Goal: Transaction & Acquisition: Purchase product/service

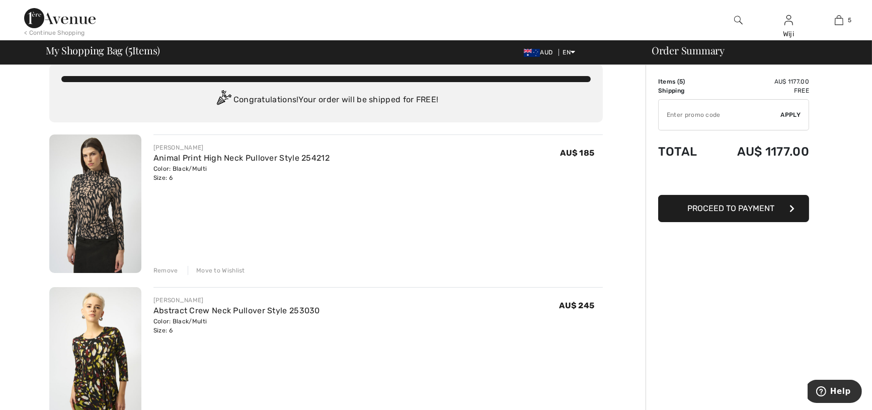
scroll to position [14, 0]
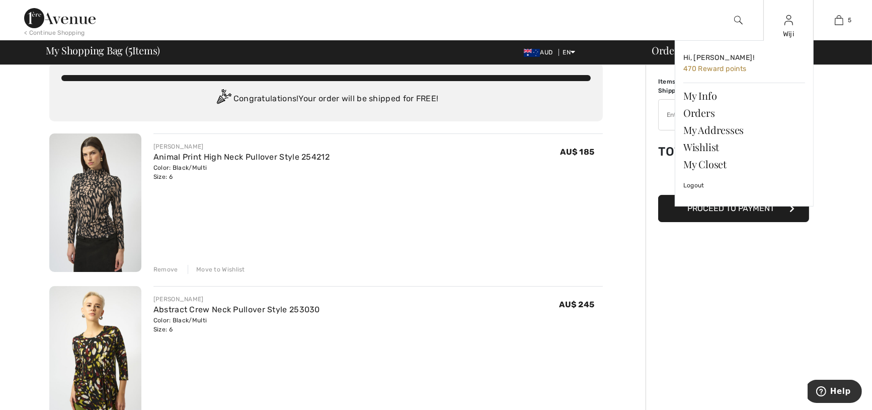
click at [783, 25] on div "Wiji Hi, Wiji! 470 Reward points My Info Orders My Addresses Wishlist My Closet…" at bounding box center [788, 20] width 50 height 40
click at [707, 112] on link "Orders" at bounding box center [744, 112] width 122 height 17
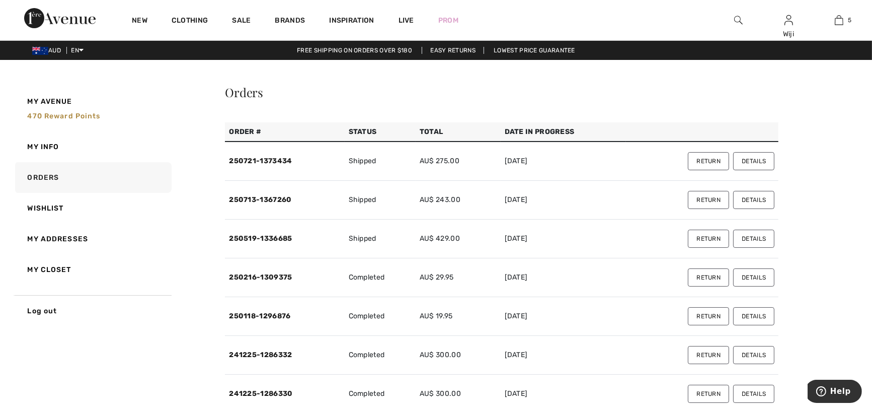
click at [763, 155] on button "Details" at bounding box center [753, 161] width 41 height 18
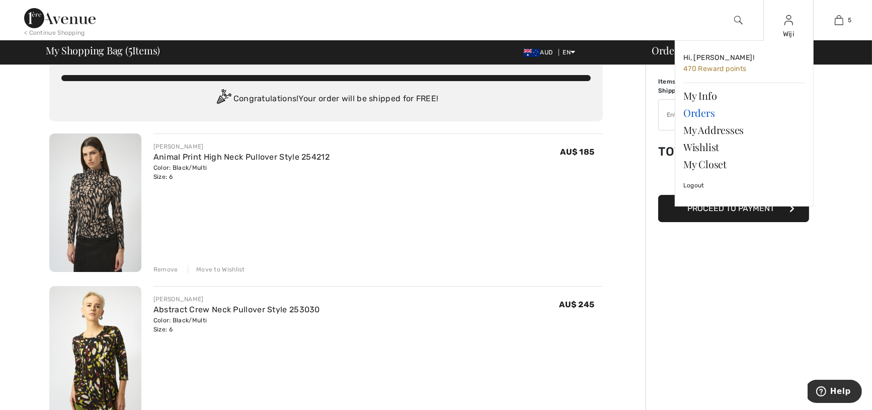
click at [698, 107] on link "Orders" at bounding box center [744, 112] width 122 height 17
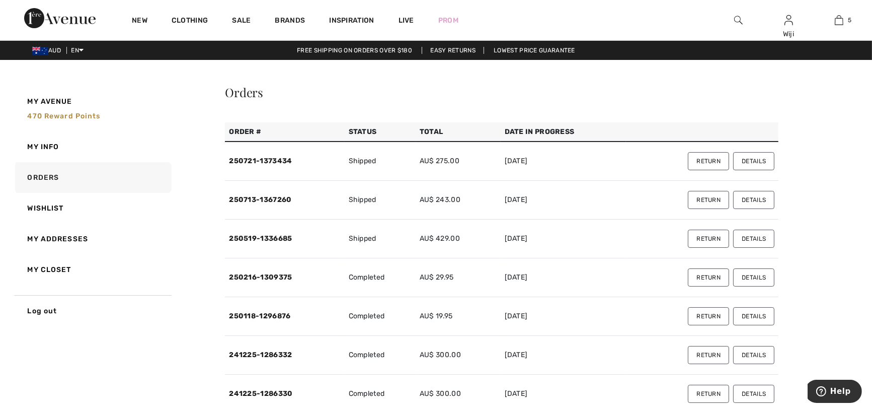
click at [761, 194] on button "Details" at bounding box center [753, 200] width 41 height 18
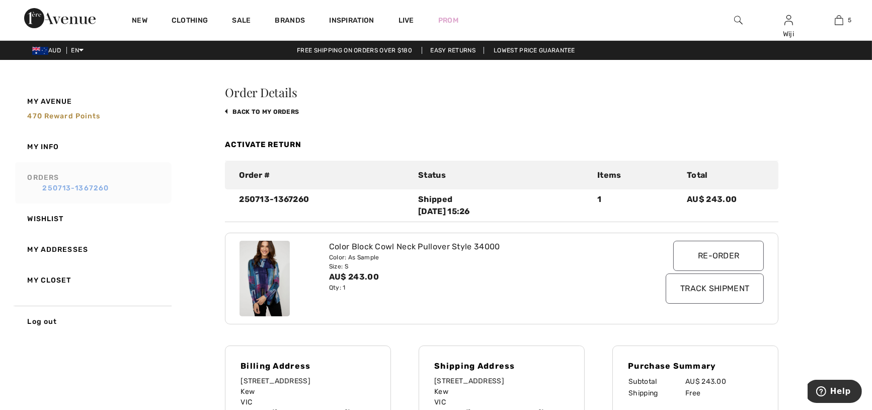
click at [61, 183] on link "250713-1367260" at bounding box center [98, 188] width 141 height 11
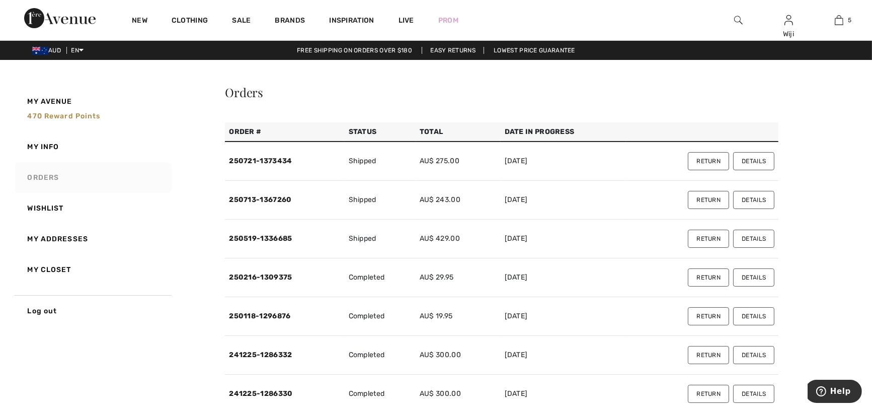
click at [768, 238] on button "Details" at bounding box center [753, 238] width 41 height 18
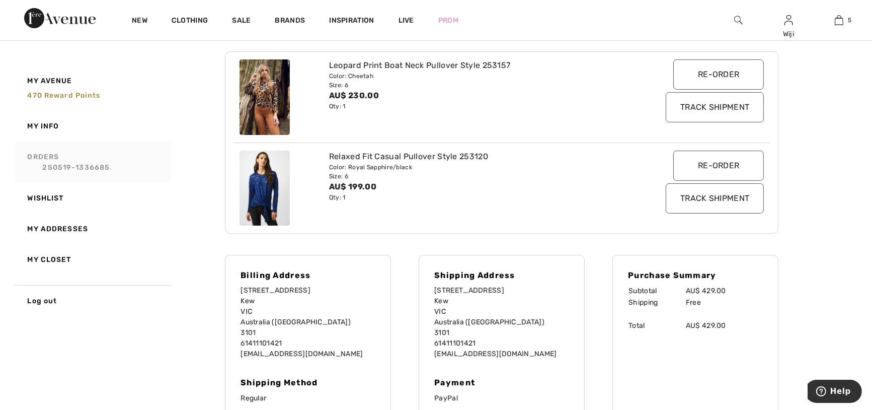
scroll to position [98, 0]
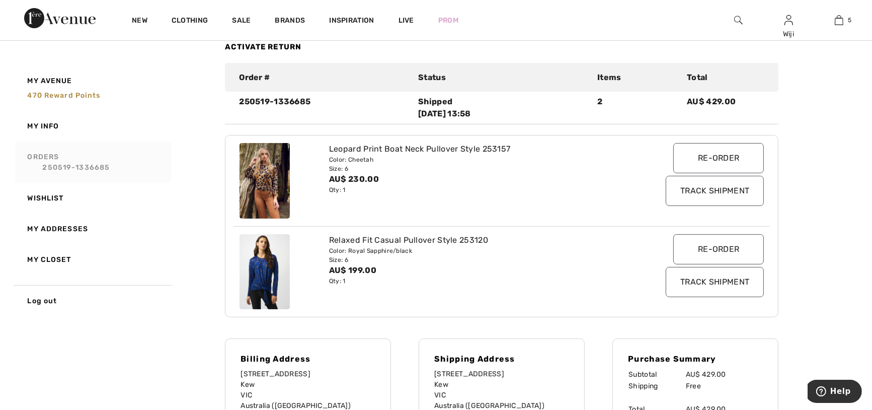
click at [49, 153] on link "Orders 250519-1336685" at bounding box center [92, 161] width 158 height 41
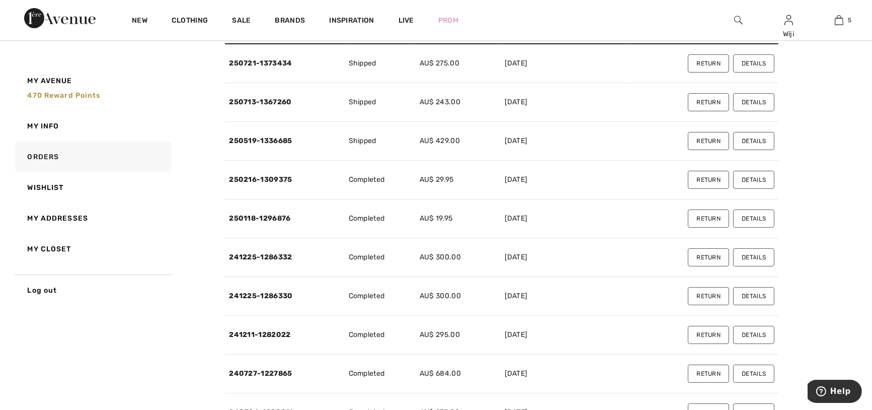
click at [743, 178] on button "Details" at bounding box center [753, 180] width 41 height 18
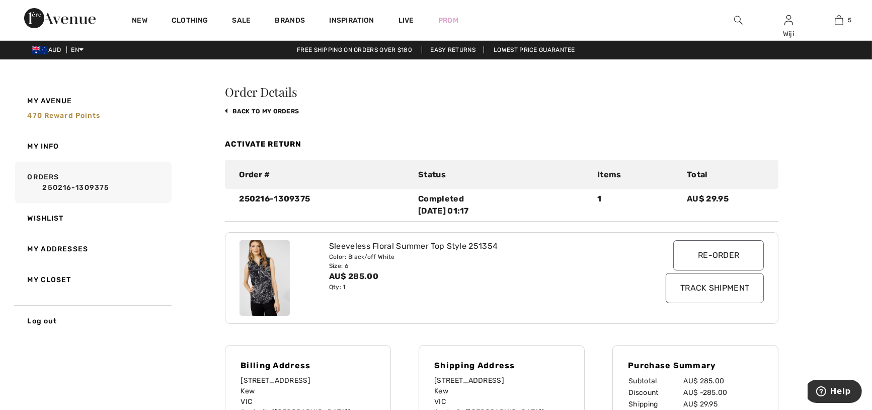
scroll to position [0, 0]
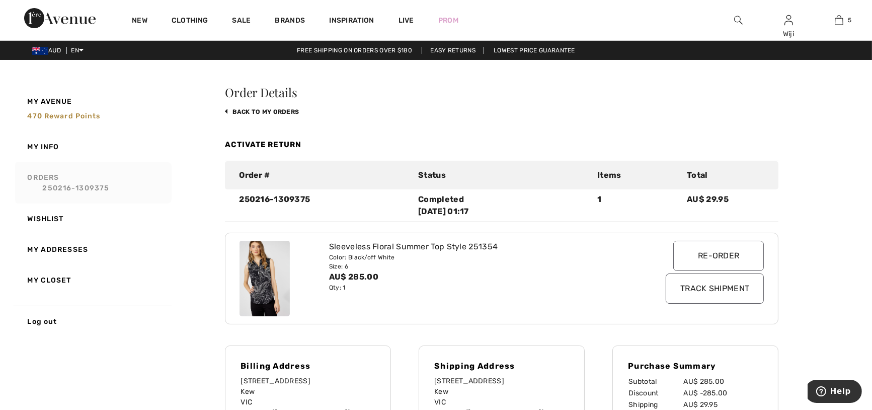
click at [62, 181] on link "Orders 250216-1309375" at bounding box center [92, 182] width 158 height 41
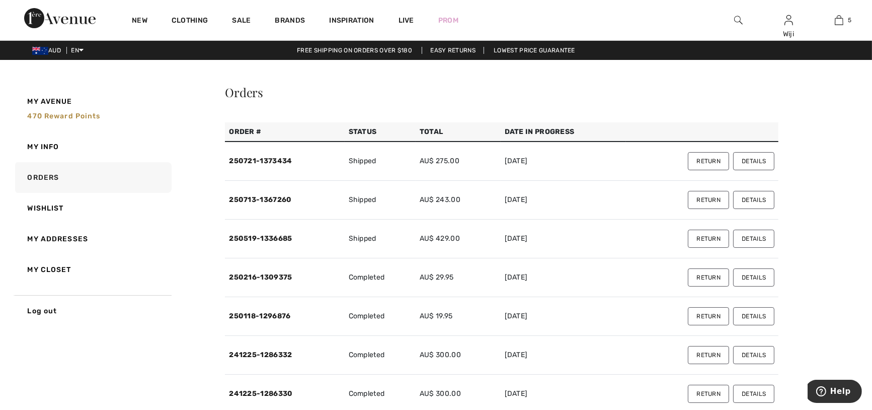
scroll to position [14, 0]
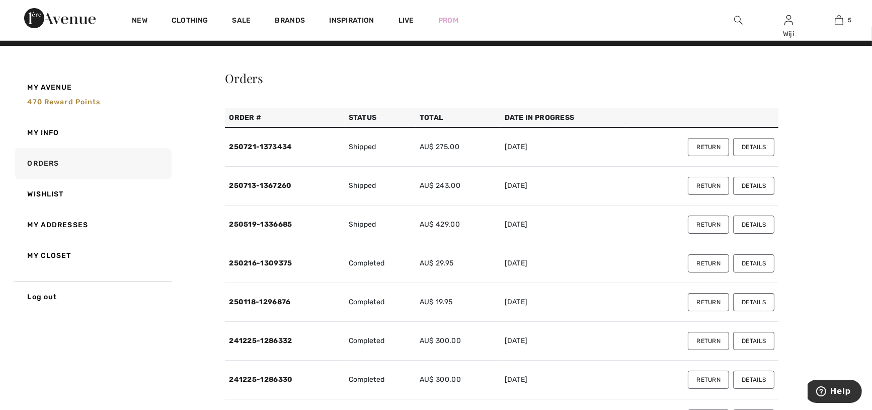
click at [762, 297] on button "Details" at bounding box center [753, 302] width 41 height 18
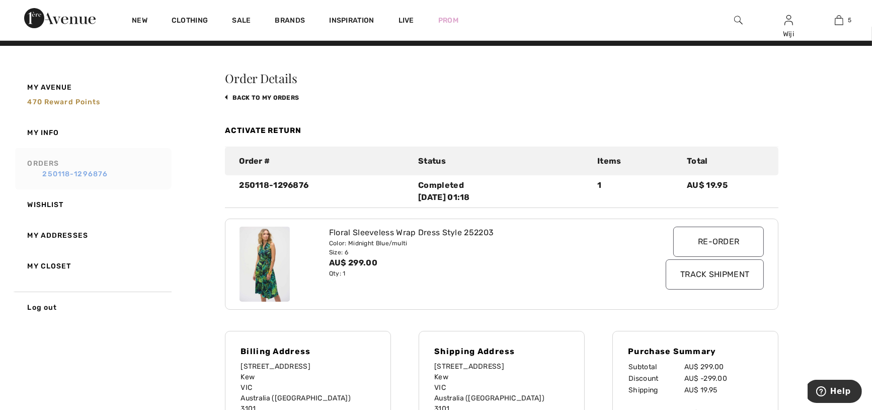
click at [61, 171] on link "250118-1296876" at bounding box center [98, 174] width 141 height 11
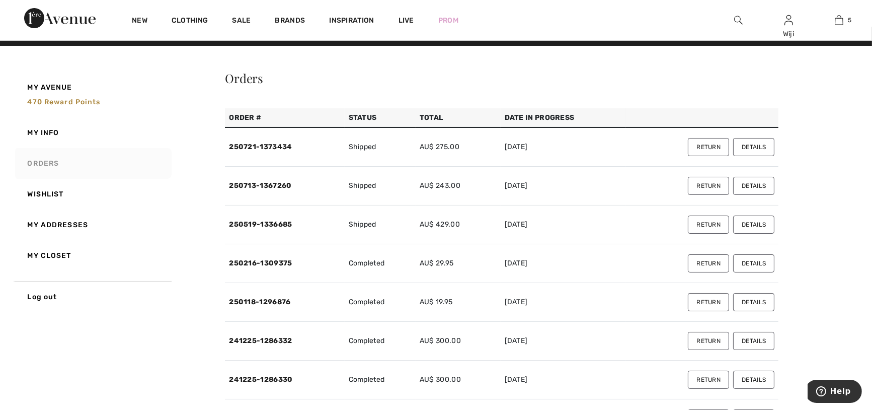
click at [758, 335] on button "Details" at bounding box center [753, 341] width 41 height 18
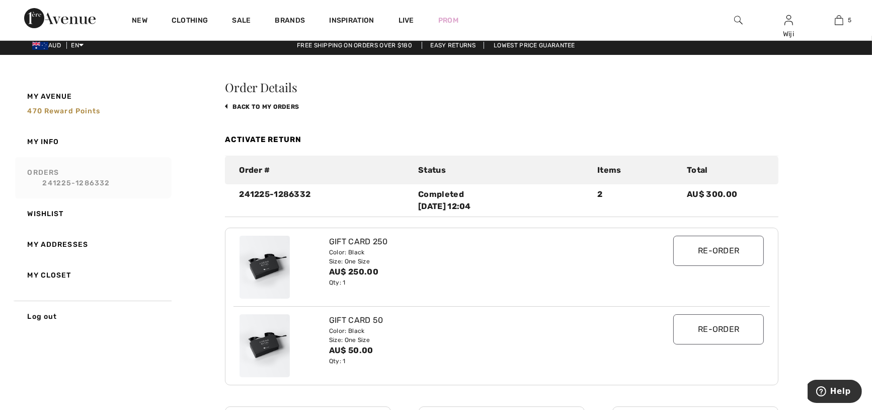
scroll to position [0, 0]
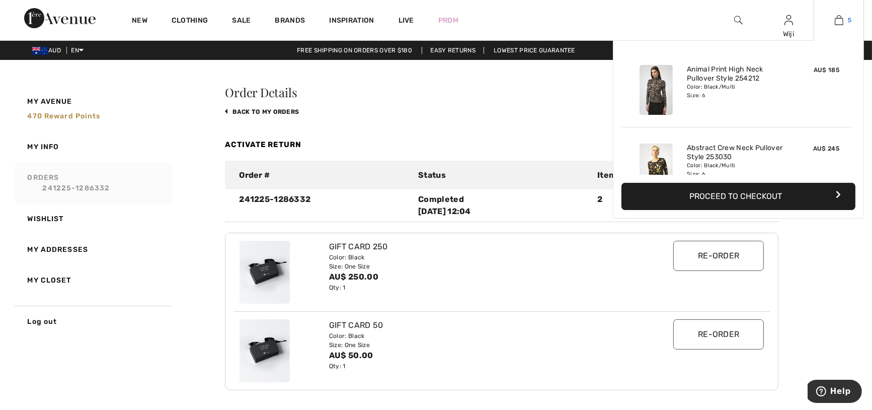
click at [848, 19] on span "5" at bounding box center [850, 20] width 4 height 9
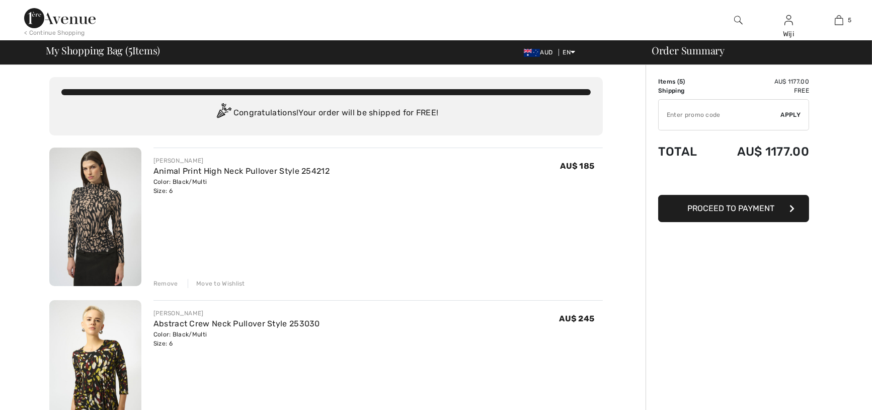
click at [108, 210] on img at bounding box center [95, 216] width 92 height 138
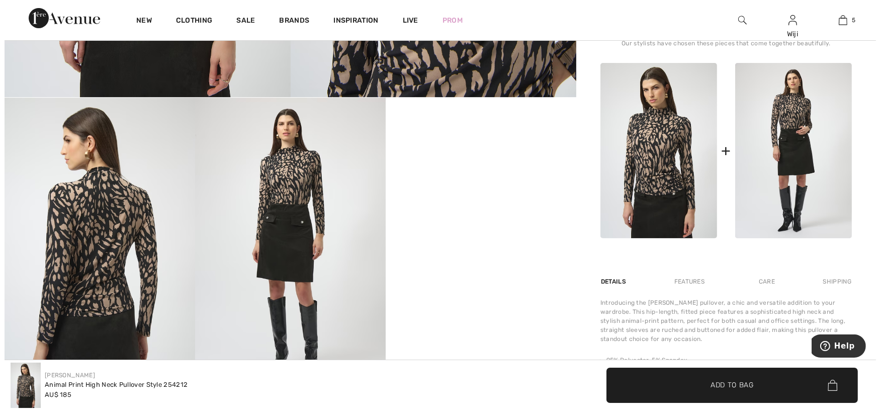
scroll to position [391, 0]
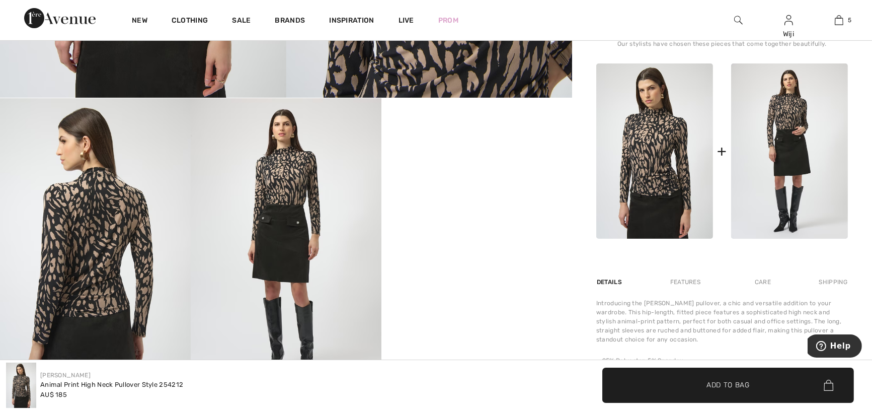
click at [97, 263] on img at bounding box center [95, 241] width 191 height 286
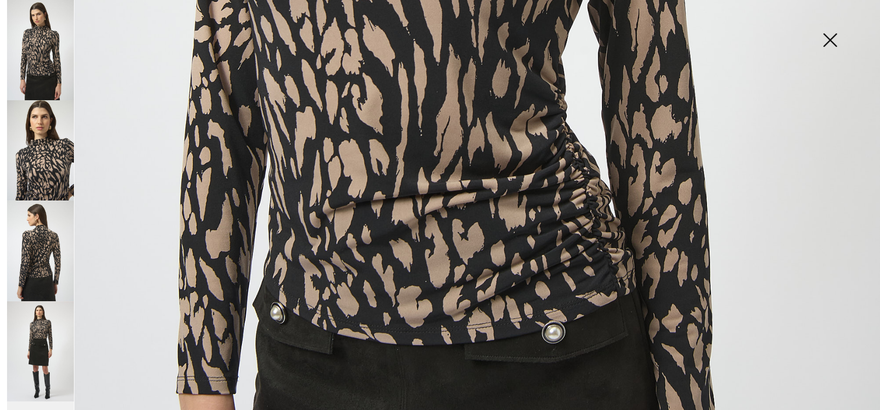
scroll to position [782, 0]
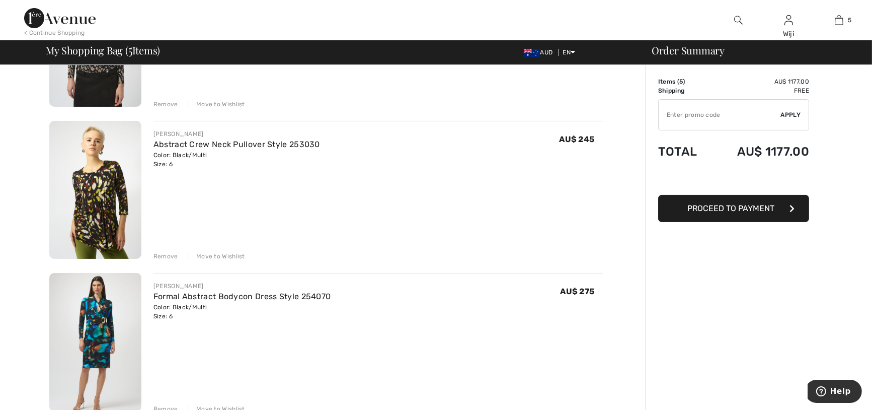
scroll to position [182, 0]
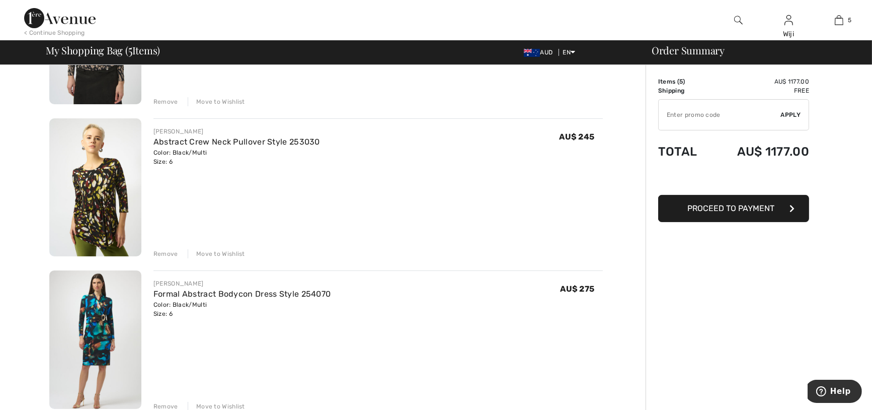
click at [100, 225] on img at bounding box center [95, 187] width 92 height 138
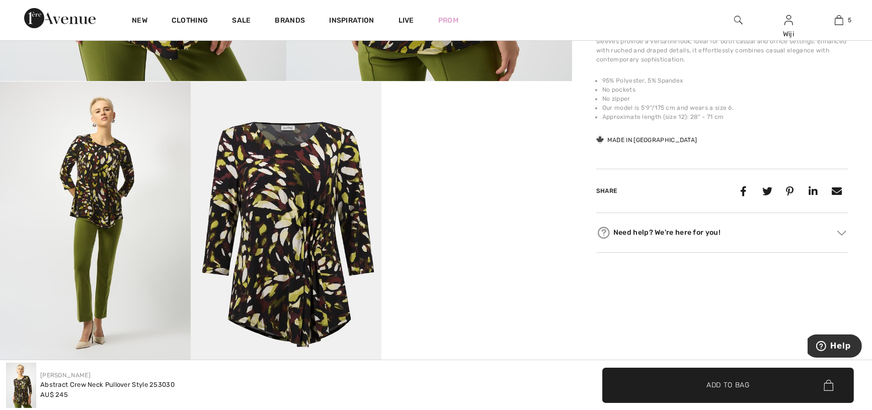
scroll to position [405, 0]
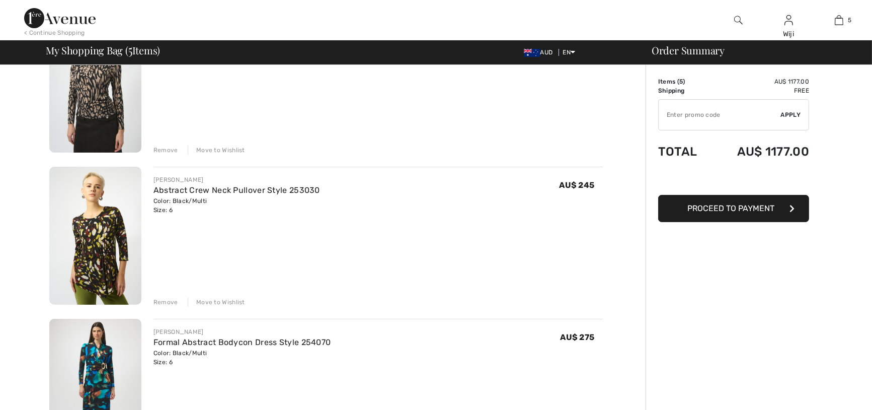
scroll to position [70, 0]
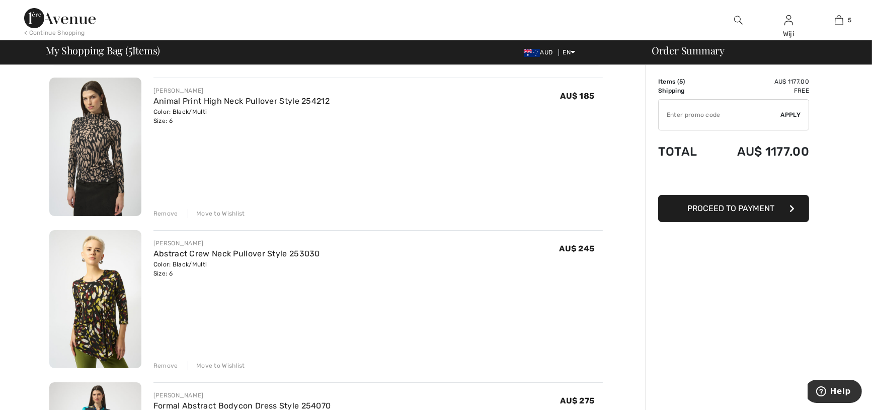
click at [231, 211] on div "Move to Wishlist" at bounding box center [216, 213] width 57 height 9
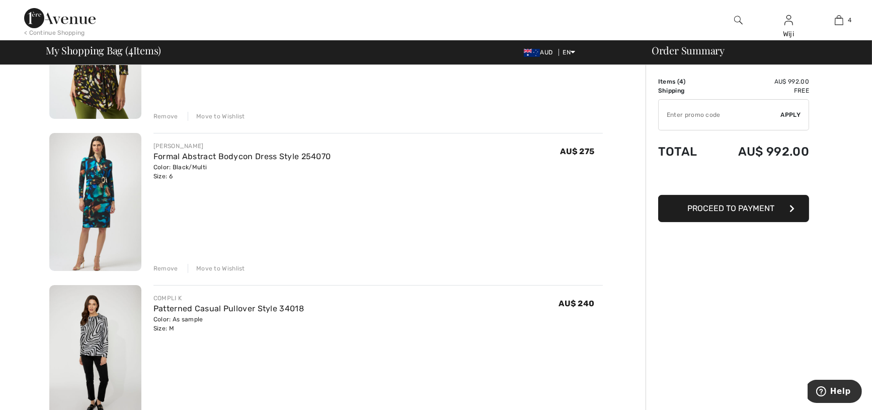
scroll to position [168, 0]
click at [105, 184] on img at bounding box center [95, 201] width 92 height 138
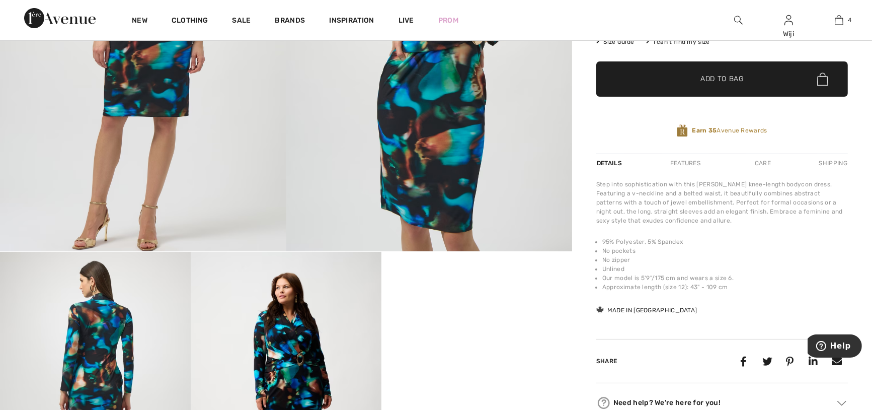
scroll to position [14, 0]
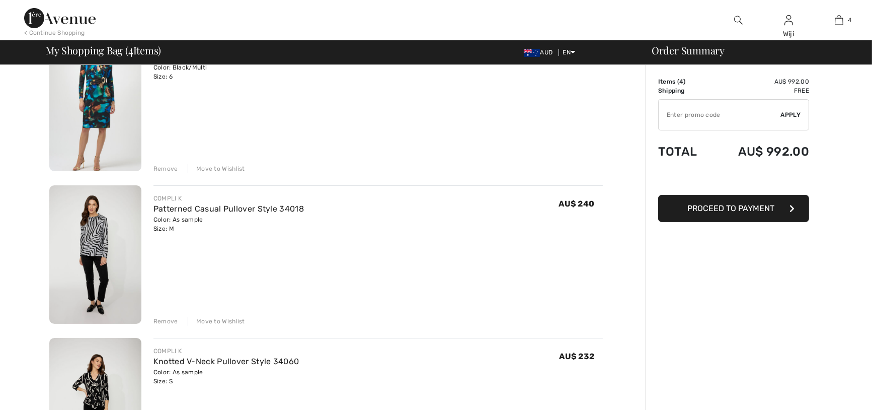
scroll to position [280, 0]
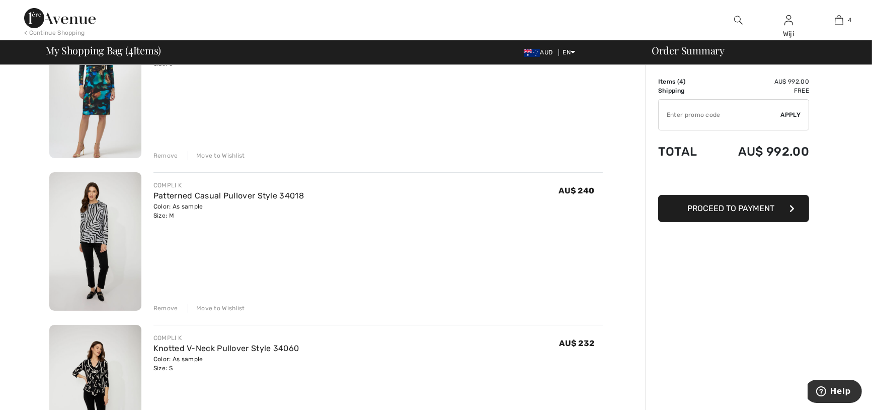
click at [233, 304] on div "Move to Wishlist" at bounding box center [216, 307] width 57 height 9
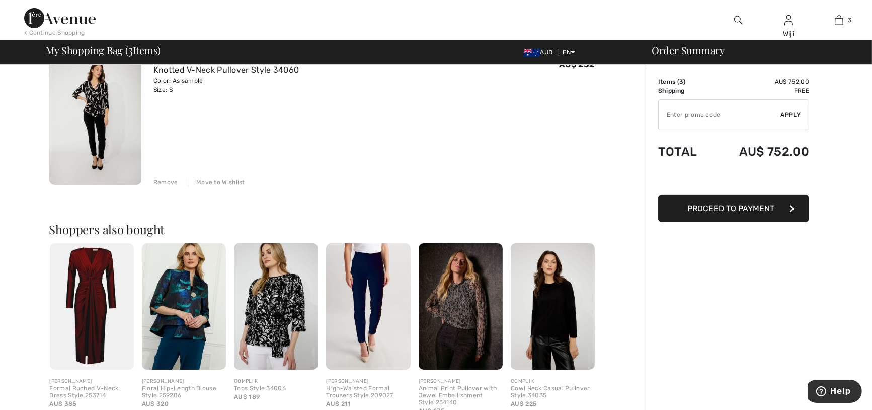
scroll to position [393, 0]
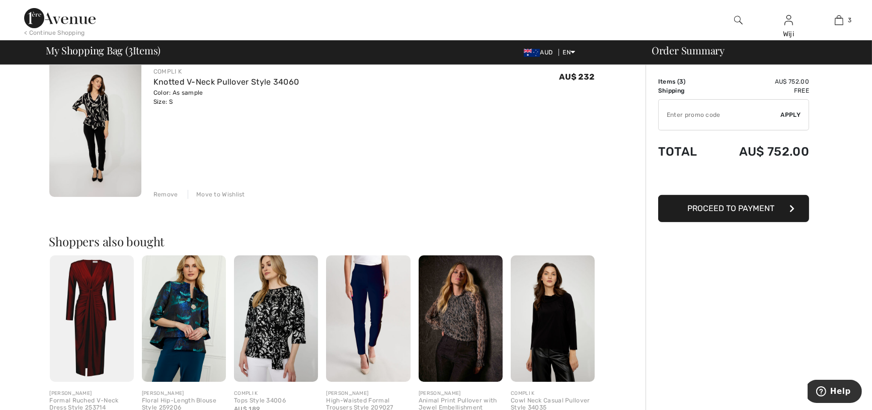
click at [221, 192] on div "Move to Wishlist" at bounding box center [216, 194] width 57 height 9
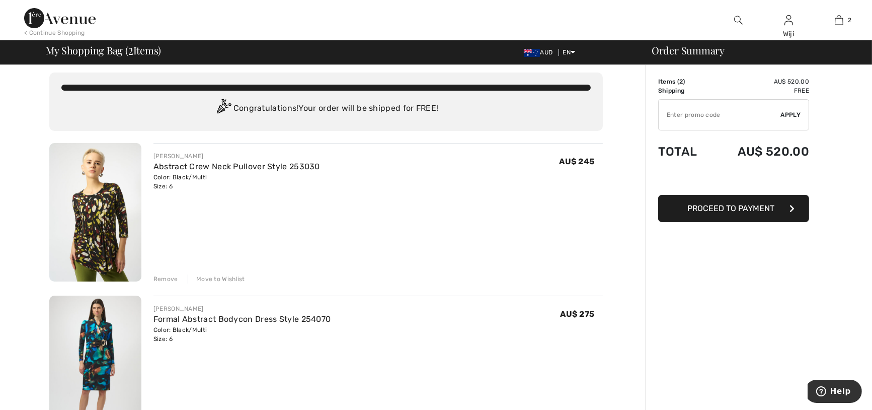
scroll to position [0, 0]
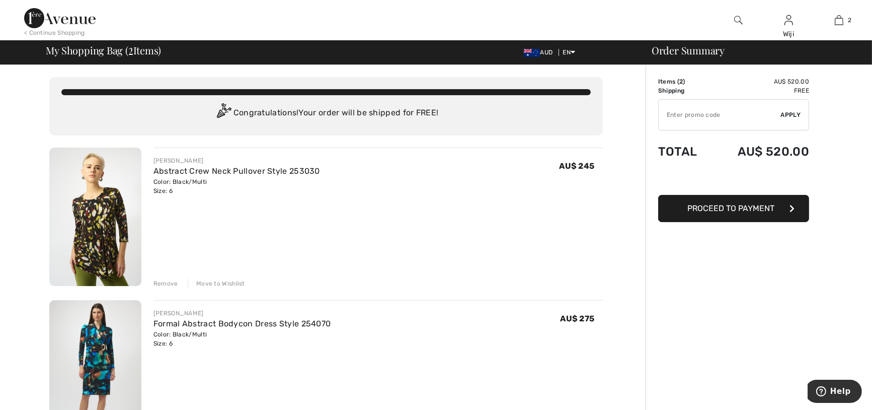
drag, startPoint x: 734, startPoint y: 208, endPoint x: 729, endPoint y: 202, distance: 7.2
click at [731, 206] on span "Proceed to Payment" at bounding box center [731, 208] width 87 height 10
click at [706, 120] on input "TEXT" at bounding box center [720, 115] width 122 height 30
paste input "GC005070341"
type input "GC005070341"
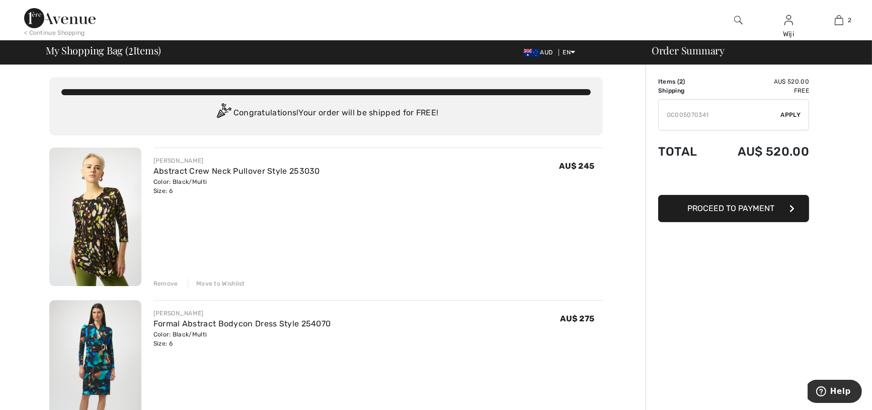
click at [790, 111] on span "Apply" at bounding box center [791, 114] width 20 height 9
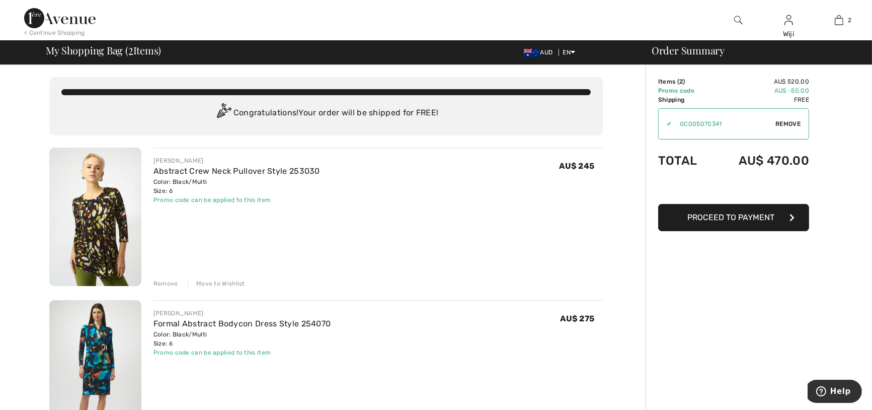
click at [759, 215] on span "Proceed to Payment" at bounding box center [731, 217] width 87 height 10
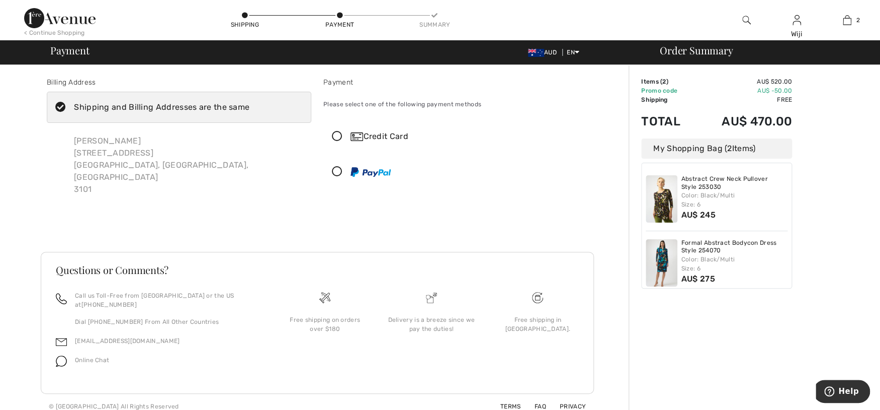
click at [334, 167] on icon at bounding box center [337, 172] width 27 height 11
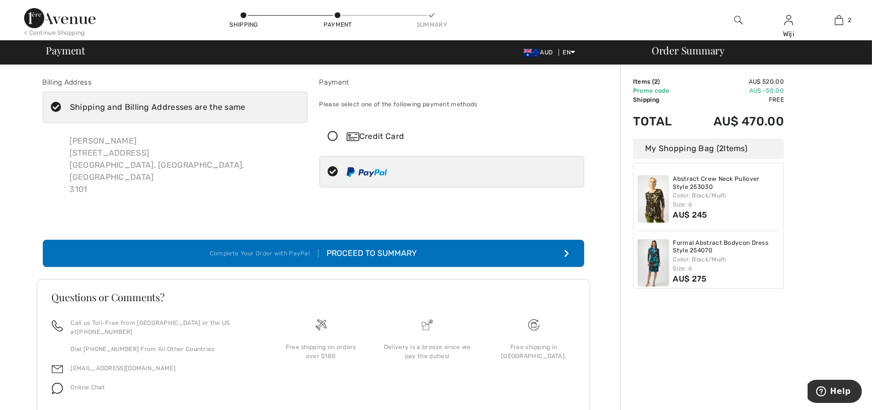
click at [367, 247] on div "Proceed to Summary" at bounding box center [367, 253] width 98 height 12
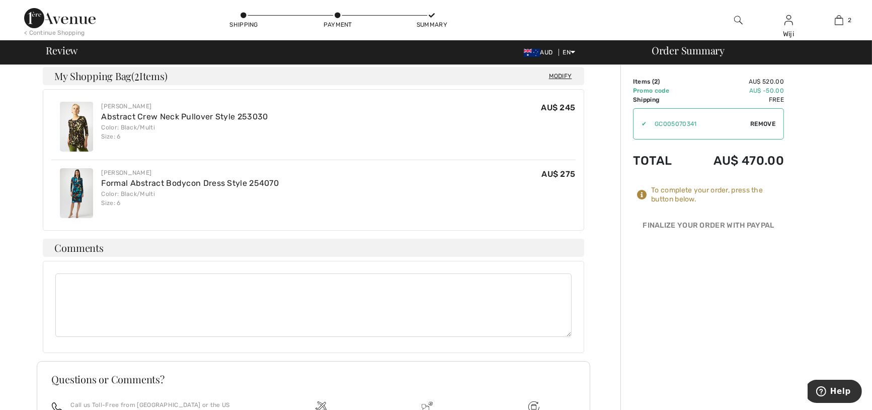
scroll to position [279, 0]
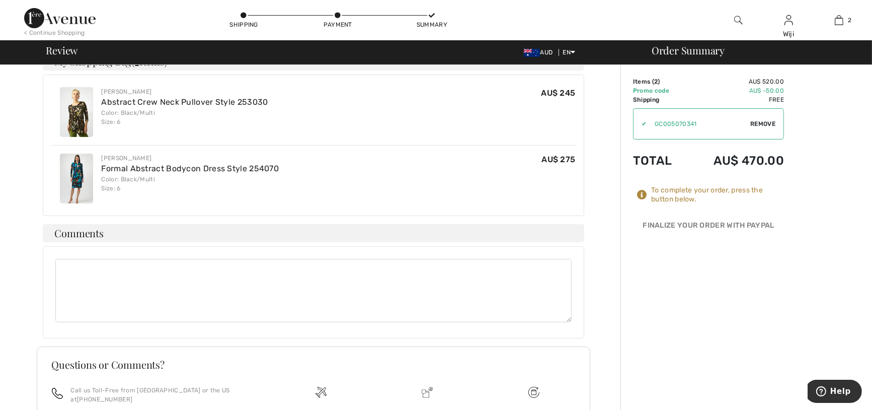
click at [200, 278] on textarea at bounding box center [313, 290] width 516 height 63
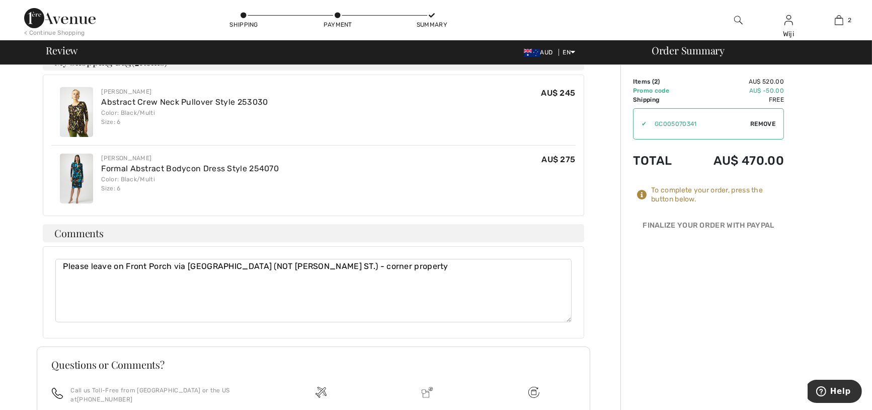
click at [301, 259] on textarea "Please leave on Front Porch via Holroyd St. (NOT Sir Wiliiam ST.) - corner prop…" at bounding box center [313, 290] width 516 height 63
click at [277, 259] on textarea "Please leave on Front Porch via Holroyd St. (NOT Sir Wiliiam St.) - corner prop…" at bounding box center [313, 290] width 516 height 63
click at [336, 286] on textarea "Please leave on Front Porch via Holroyd St. (NOT Sir William St.) - corner prop…" at bounding box center [313, 290] width 516 height 63
click at [426, 264] on textarea "Please leave on Front Porch via Holroyd St. (NOT Sir William St.) - corner prop…" at bounding box center [313, 290] width 516 height 63
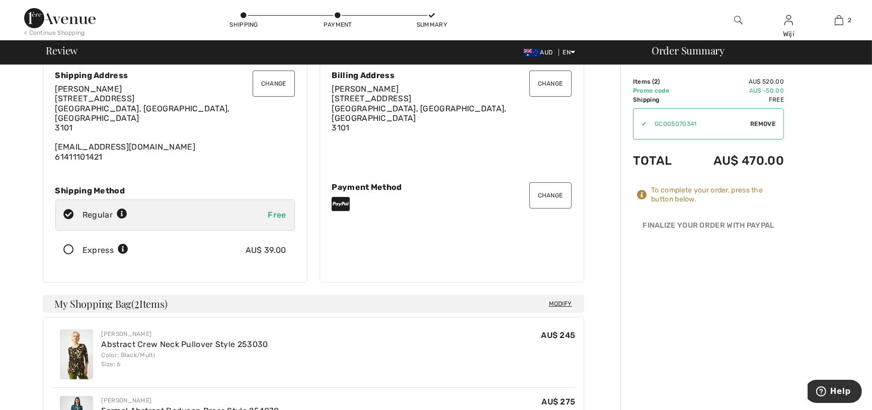
scroll to position [27, 0]
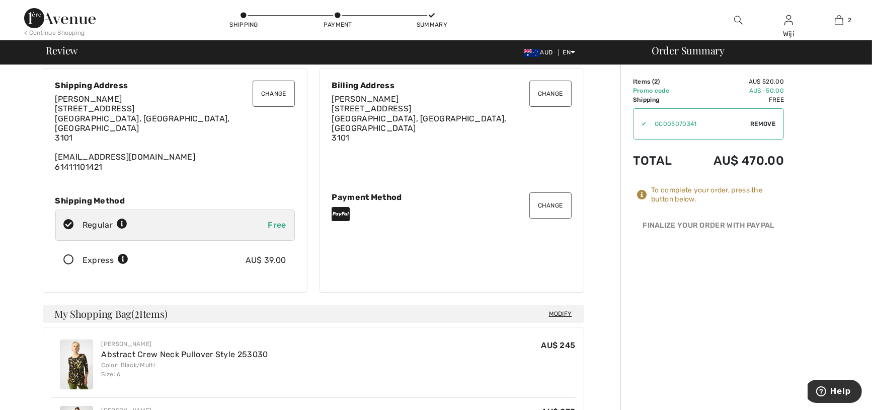
type textarea "Please leave on Front Porch via Holroyd St. (NOT Sir William St.) - corner prop…"
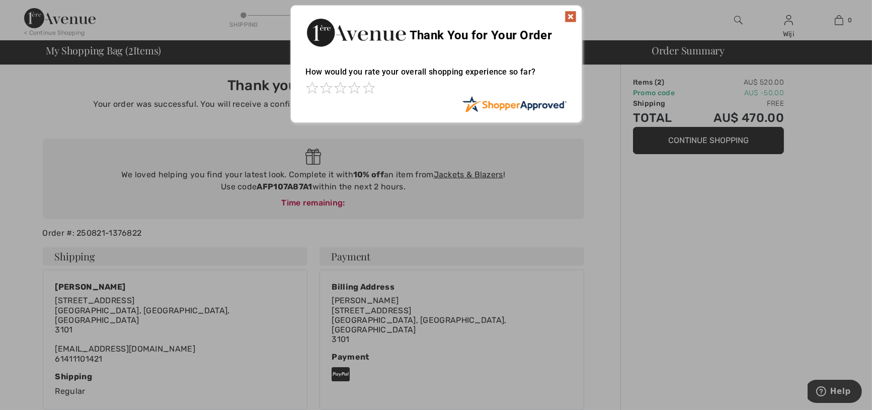
click at [570, 17] on img at bounding box center [570, 17] width 12 height 12
